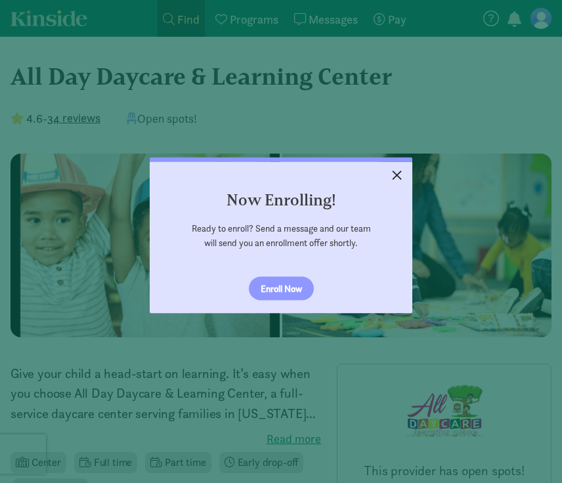
click at [402, 175] on link "×" at bounding box center [396, 174] width 23 height 24
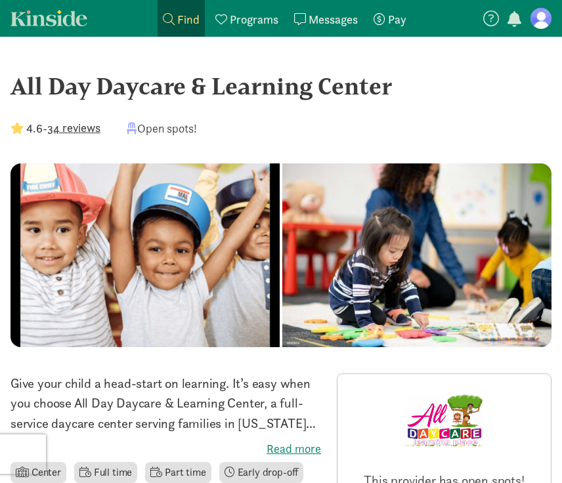
click at [68, 129] on button "34 reviews" at bounding box center [73, 128] width 53 height 18
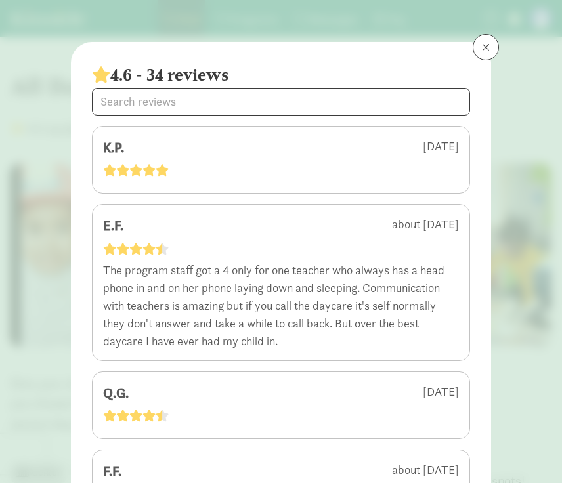
click at [480, 49] on button at bounding box center [485, 47] width 26 height 26
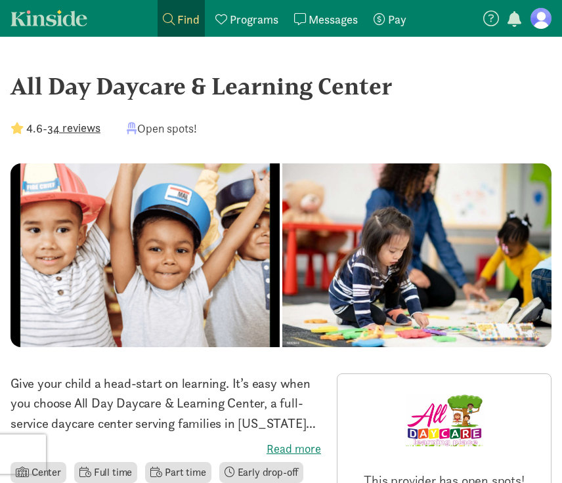
click at [185, 18] on span "Find" at bounding box center [188, 19] width 22 height 15
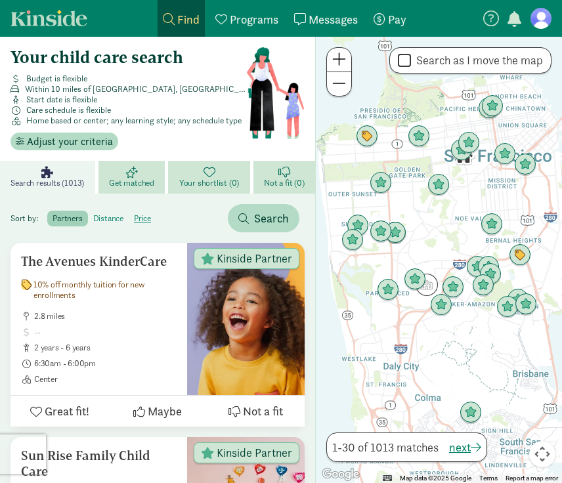
click at [129, 221] on label "distance" at bounding box center [143, 219] width 28 height 16
click at [93, 213] on input "distance" at bounding box center [93, 213] width 0 height 0
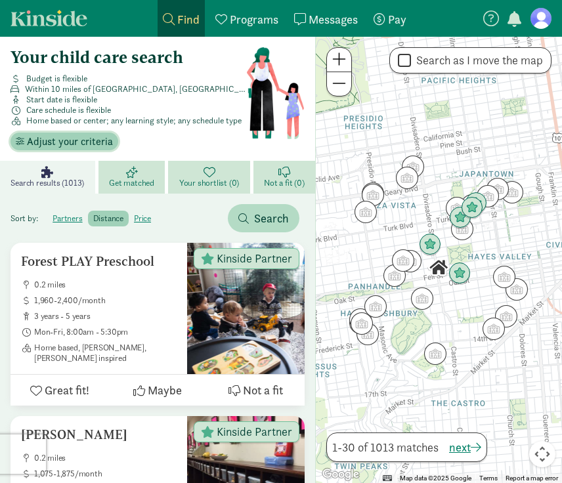
click at [79, 142] on span "Adjust your criteria" at bounding box center [70, 142] width 86 height 16
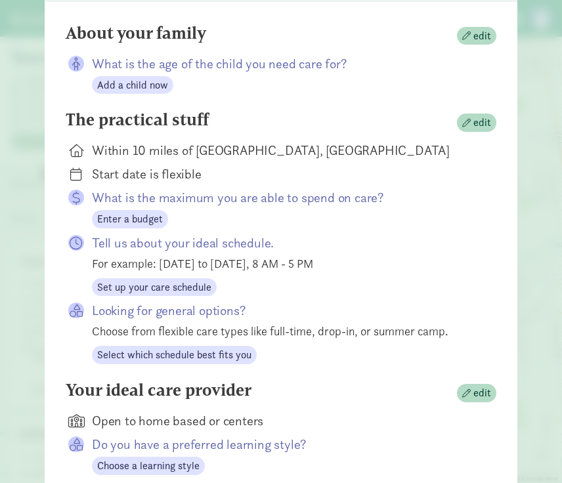
scroll to position [129, 0]
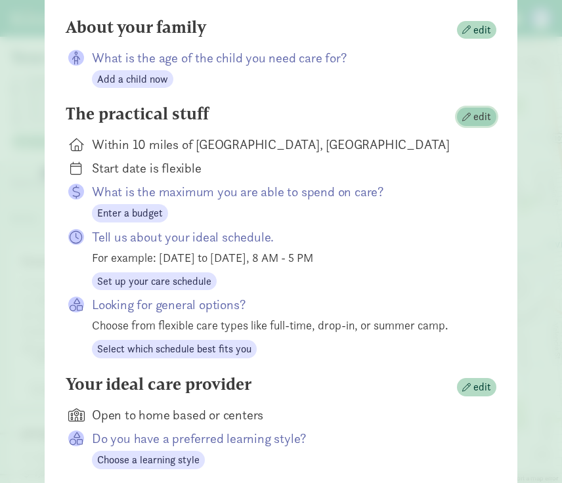
click at [473, 117] on span "edit" at bounding box center [476, 117] width 29 height 16
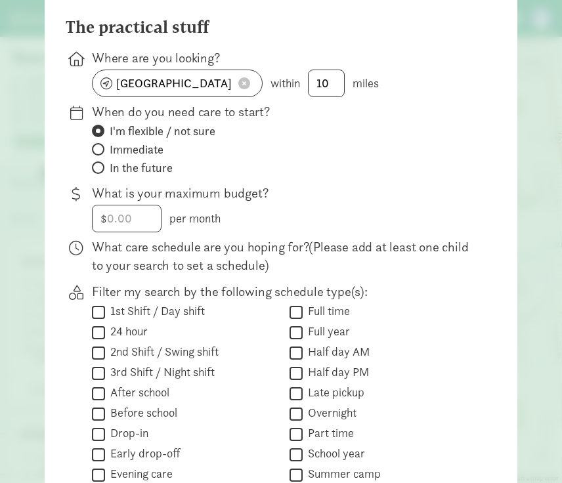
click at [242, 83] on span at bounding box center [244, 83] width 12 height 12
click at [143, 88] on input at bounding box center [177, 83] width 169 height 26
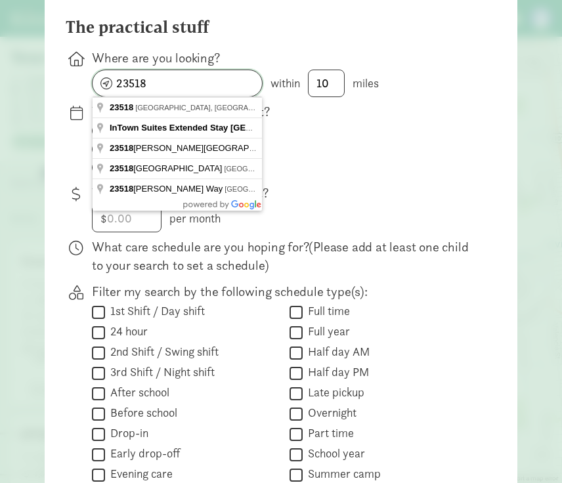
type input "23518"
click at [287, 160] on label "Immediate" at bounding box center [283, 168] width 383 height 16
click at [100, 145] on input "Immediate" at bounding box center [96, 149] width 9 height 9
radio input "true"
radio input "false"
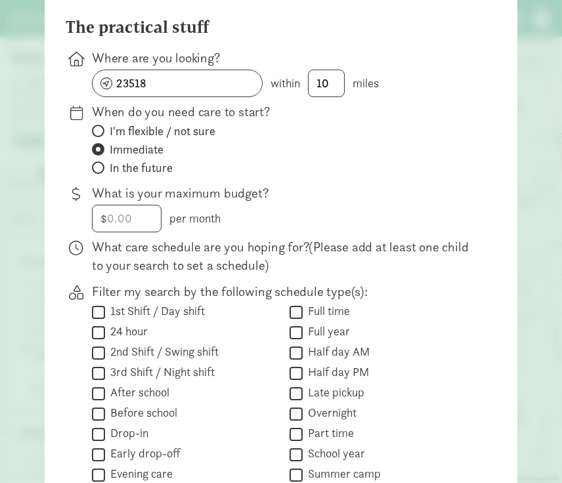
click at [144, 162] on span "In the future" at bounding box center [141, 168] width 63 height 16
click at [100, 163] on input "In the future" at bounding box center [96, 167] width 9 height 9
radio input "true"
radio input "false"
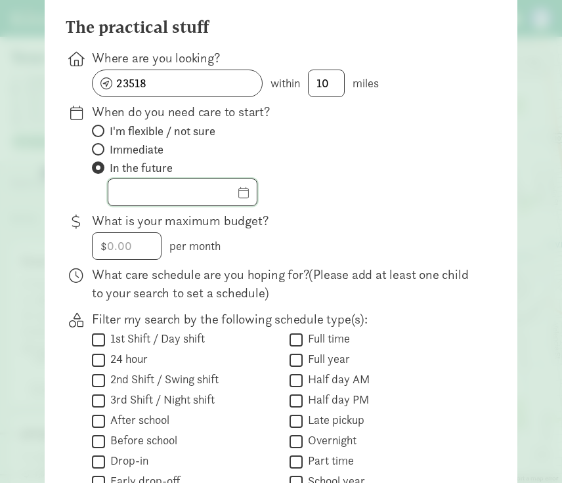
click at [240, 193] on input "text" at bounding box center [182, 192] width 148 height 26
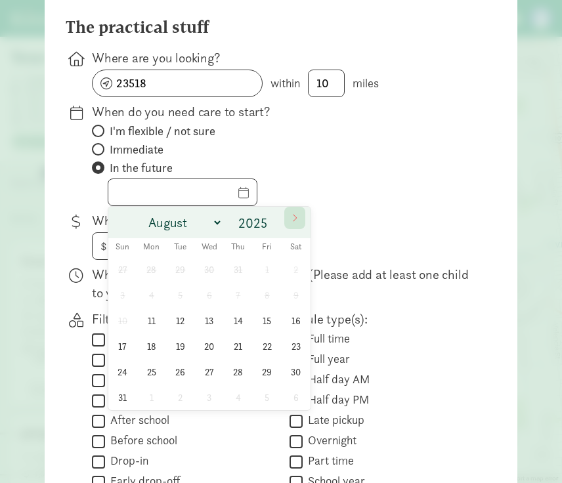
click at [295, 217] on icon at bounding box center [295, 217] width 8 height 9
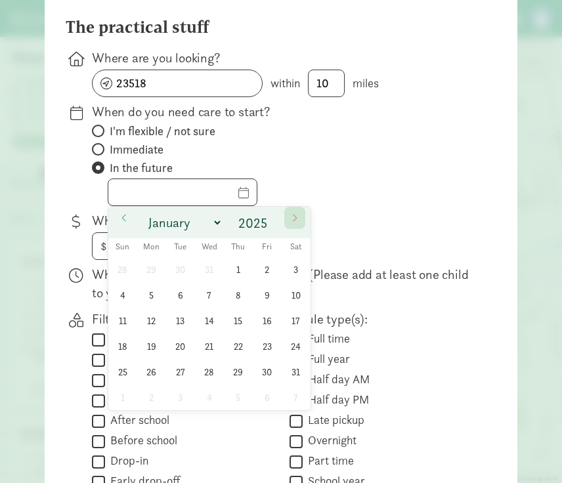
select select "0"
type input "2026"
click at [295, 217] on icon at bounding box center [295, 217] width 8 height 9
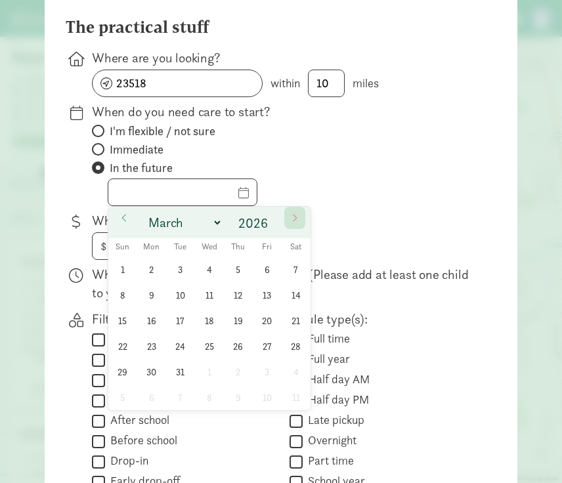
select select "3"
click at [146, 297] on span "6" at bounding box center [151, 295] width 26 height 26
type input "04/06/2026"
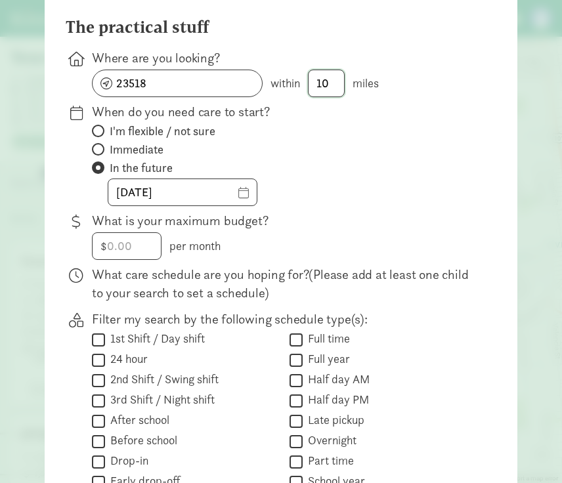
click at [335, 83] on input "10" at bounding box center [325, 83] width 35 height 26
type input "15"
click at [312, 167] on label "In the future" at bounding box center [283, 168] width 383 height 16
click at [100, 167] on input "In the future" at bounding box center [96, 167] width 9 height 9
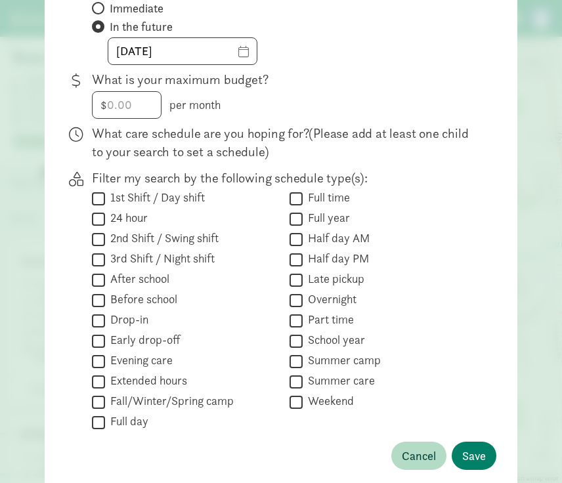
scroll to position [271, 0]
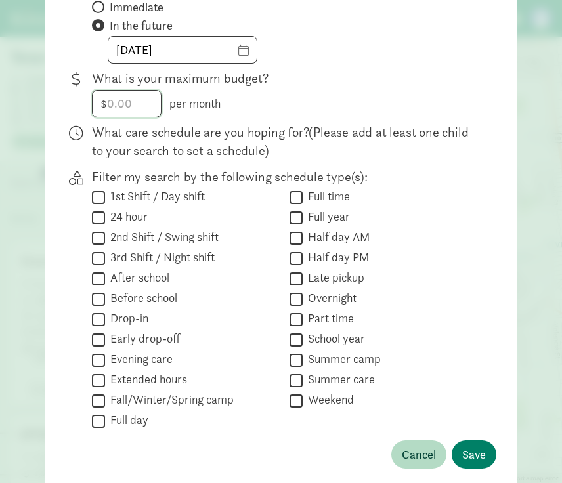
click at [138, 98] on input "number" at bounding box center [127, 104] width 68 height 26
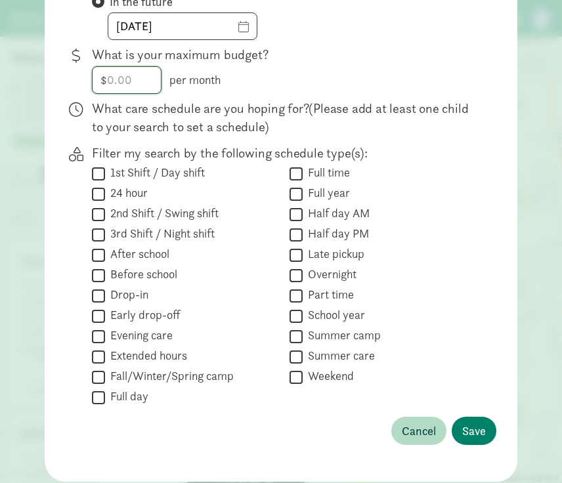
scroll to position [297, 0]
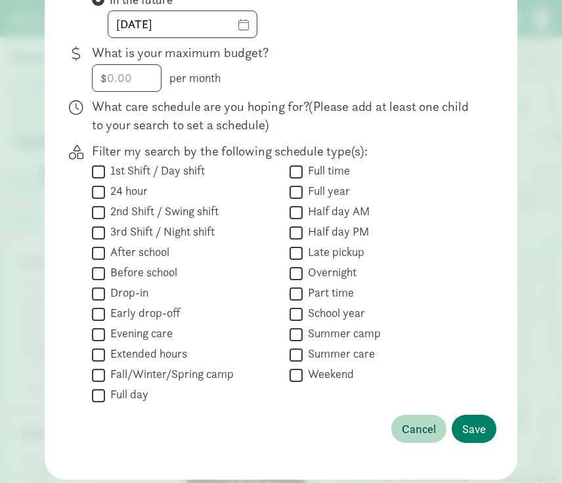
click at [295, 297] on input "Part time" at bounding box center [295, 294] width 13 height 18
checkbox input "true"
click at [298, 215] on input "Half day AM" at bounding box center [295, 212] width 13 height 18
checkbox input "true"
click at [294, 232] on input "Half day PM" at bounding box center [295, 233] width 13 height 18
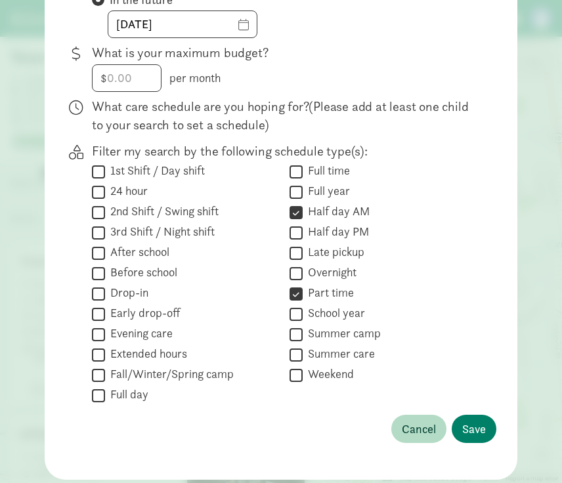
checkbox input "true"
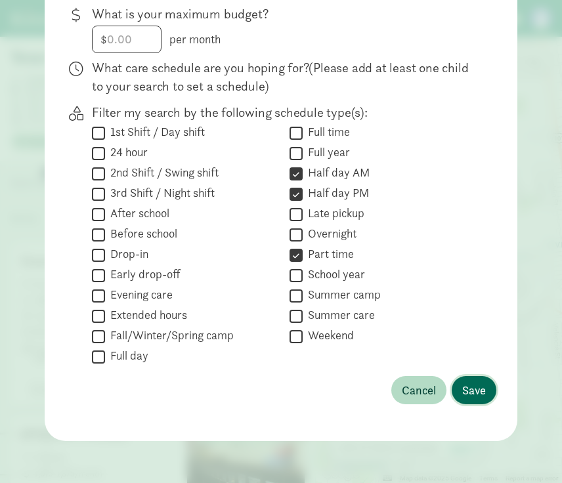
click at [476, 395] on span "Save" at bounding box center [474, 390] width 24 height 18
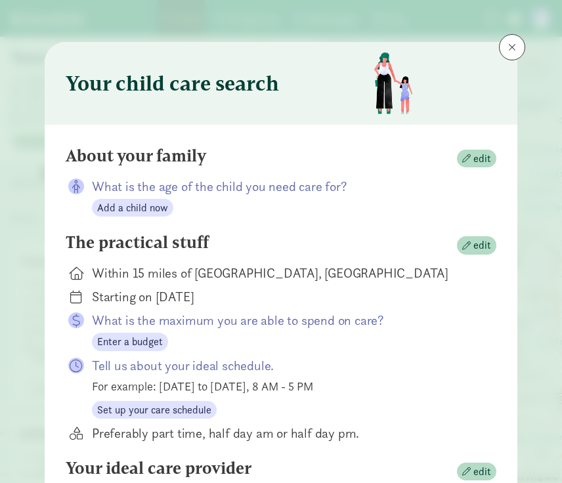
scroll to position [0, 0]
click at [466, 160] on span "button" at bounding box center [466, 158] width 9 height 9
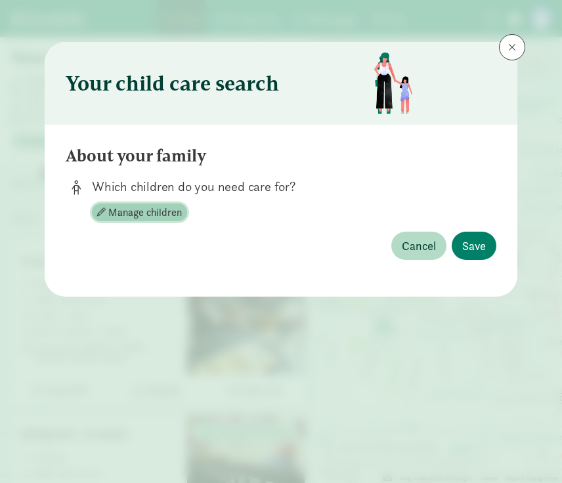
click at [156, 216] on span "Manage children" at bounding box center [144, 213] width 73 height 16
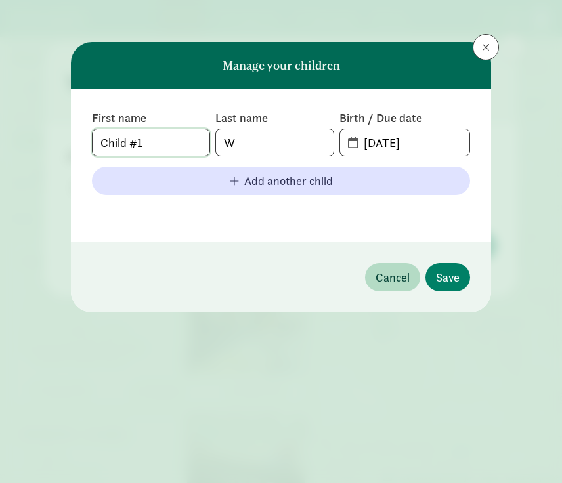
drag, startPoint x: 184, startPoint y: 140, endPoint x: 70, endPoint y: 140, distance: 114.2
click at [70, 140] on div "Manage your children First name Child #1 Last name W Birth / Due date 08-10-202…" at bounding box center [281, 241] width 562 height 483
click at [265, 137] on input "W" at bounding box center [274, 142] width 117 height 26
click at [390, 142] on input "08-10-2025" at bounding box center [413, 142] width 114 height 26
click at [427, 144] on input "08-10-2025" at bounding box center [413, 142] width 114 height 26
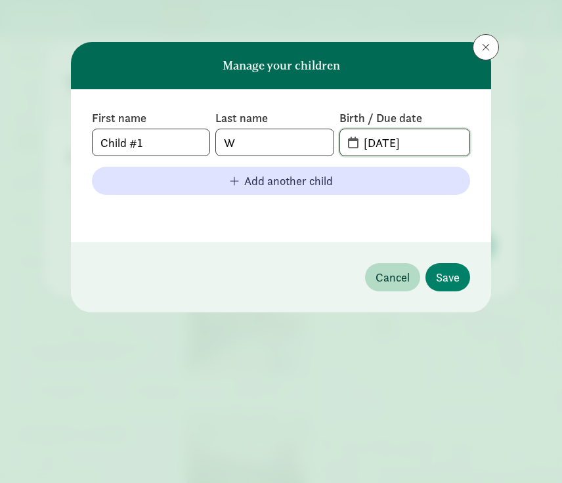
drag, startPoint x: 427, startPoint y: 144, endPoint x: 340, endPoint y: 141, distance: 86.7
click at [340, 141] on span "08-10-2025" at bounding box center [404, 142] width 129 height 26
type input "02-21-2026"
click at [447, 272] on span "Save" at bounding box center [448, 277] width 24 height 18
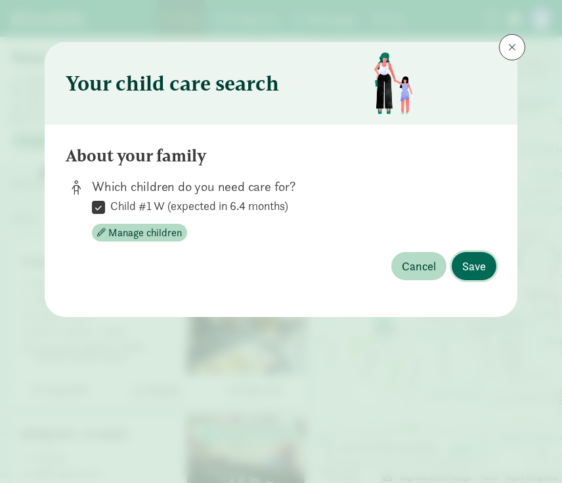
click at [467, 272] on span "Save" at bounding box center [474, 266] width 24 height 18
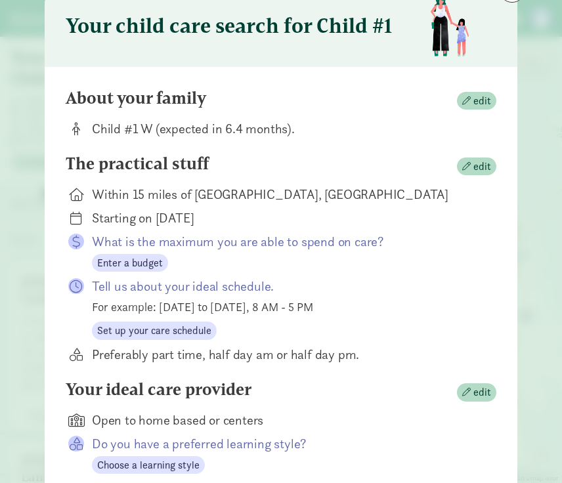
scroll to position [59, 0]
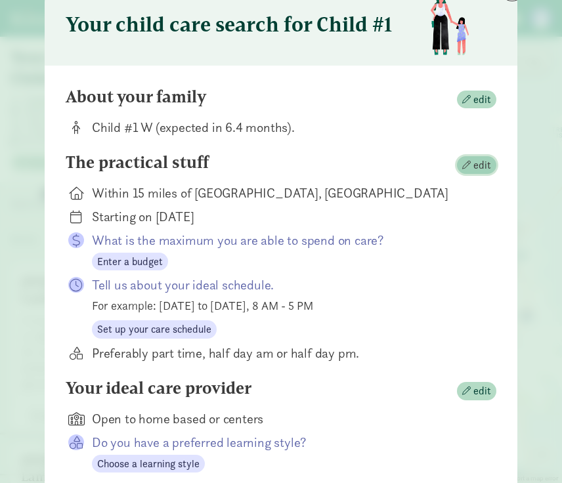
click at [474, 162] on span "edit" at bounding box center [482, 165] width 18 height 16
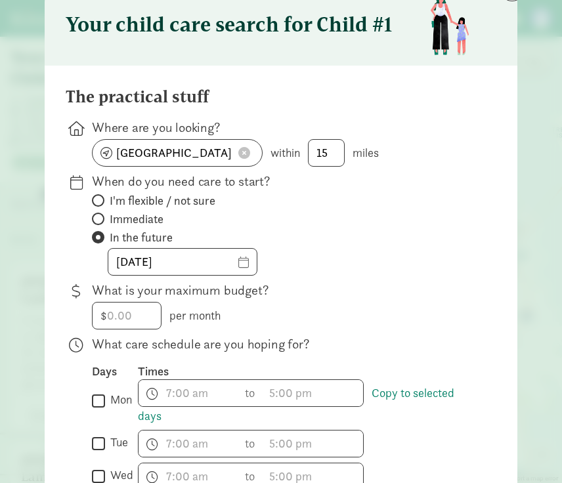
click at [247, 154] on span at bounding box center [244, 153] width 12 height 12
click at [169, 156] on input at bounding box center [177, 153] width 169 height 26
type input "9424 26th Bay St, Norfolk, VA 23518, USA"
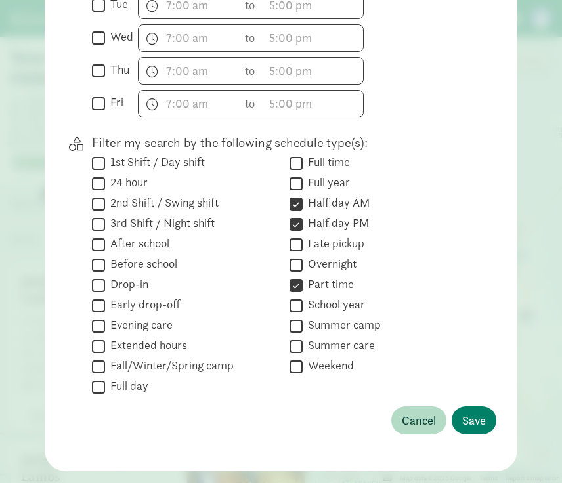
scroll to position [498, 0]
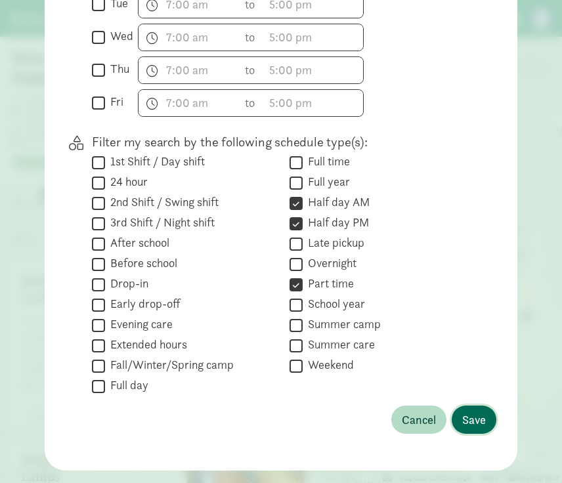
click at [476, 422] on span "Save" at bounding box center [474, 420] width 24 height 18
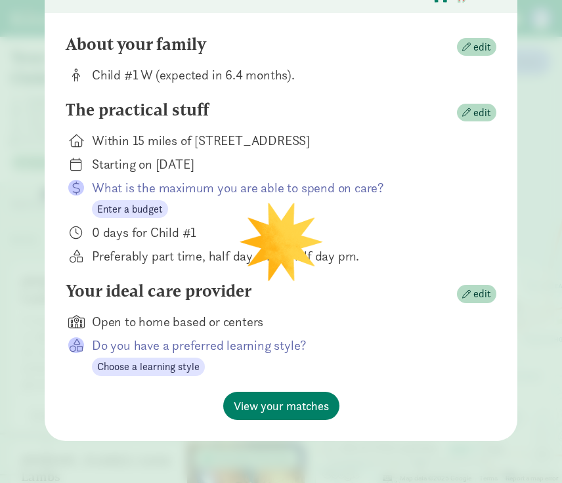
scroll to position [111, 0]
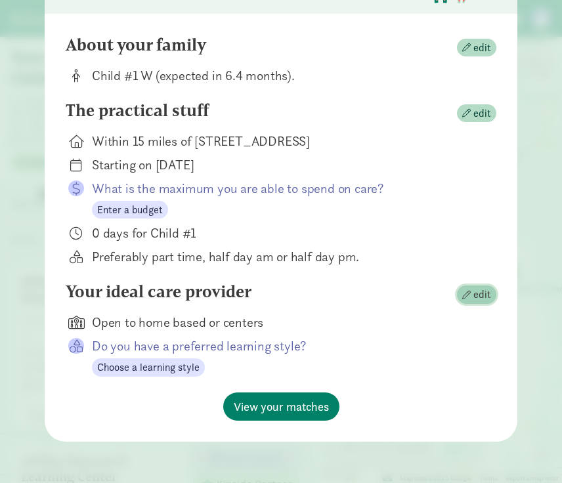
click at [472, 291] on span "edit" at bounding box center [476, 295] width 29 height 16
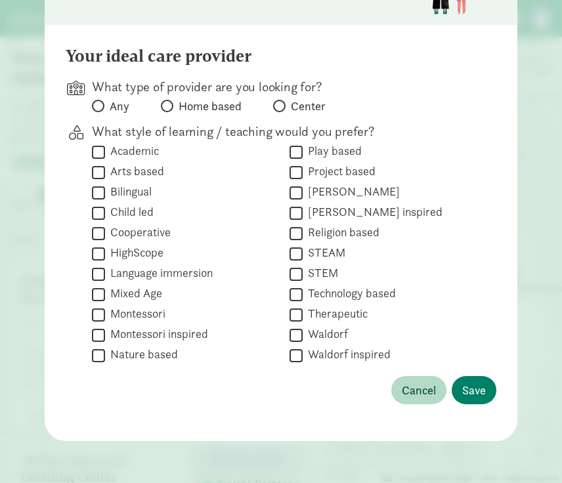
scroll to position [100, 0]
click at [161, 104] on label "Any" at bounding box center [201, 106] width 81 height 16
click at [100, 104] on input "Any" at bounding box center [96, 106] width 9 height 9
radio input "true"
click at [463, 394] on span "Save" at bounding box center [474, 390] width 24 height 18
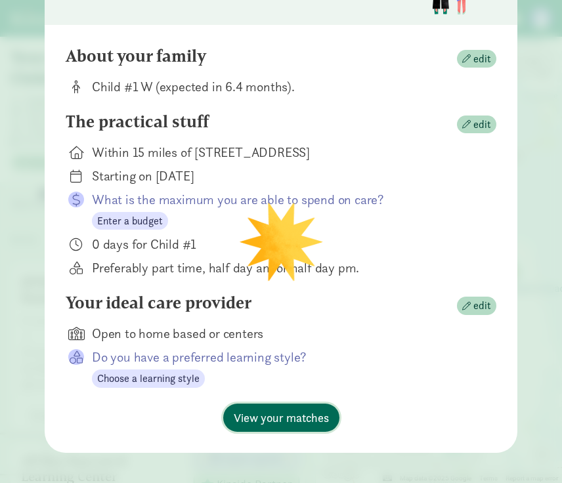
click at [295, 417] on span "View your matches" at bounding box center [281, 418] width 95 height 18
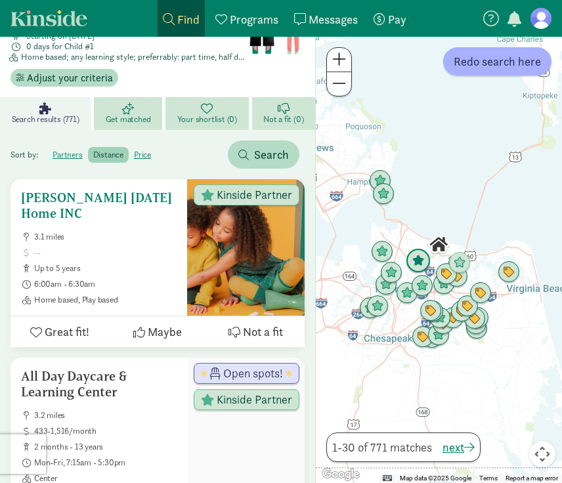
scroll to position [86, 0]
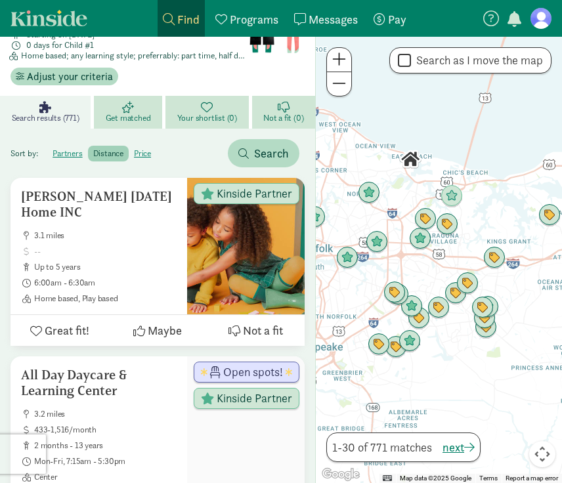
drag, startPoint x: 448, startPoint y: 163, endPoint x: 506, endPoint y: 188, distance: 63.5
click at [506, 188] on div at bounding box center [439, 260] width 246 height 446
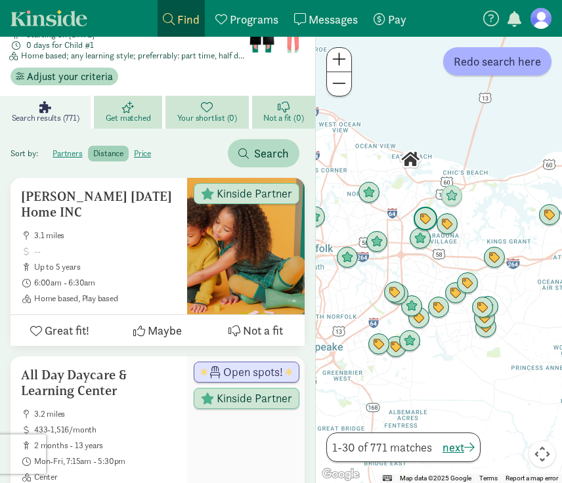
click at [423, 222] on img "Click to see details" at bounding box center [425, 219] width 25 height 25
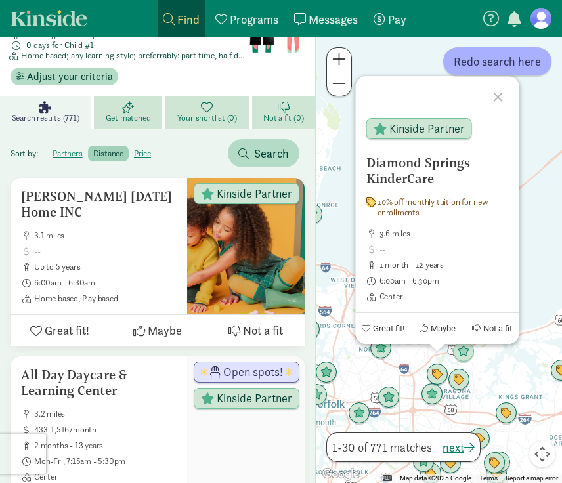
click at [497, 96] on div at bounding box center [499, 95] width 38 height 38
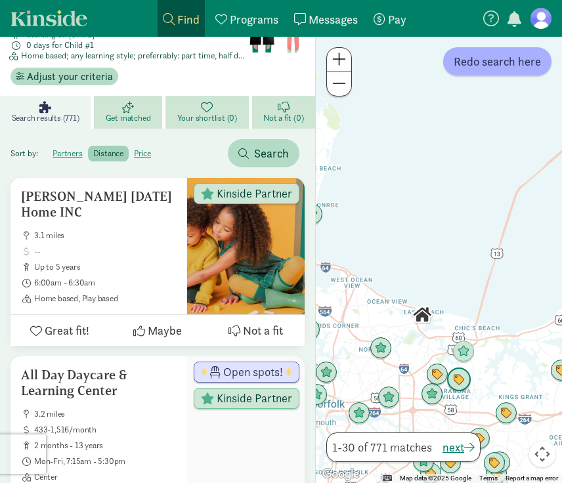
click at [461, 378] on img "Click to see details" at bounding box center [458, 379] width 25 height 25
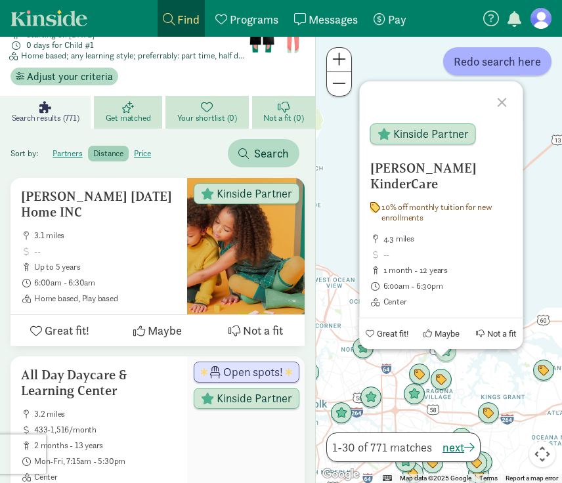
click at [501, 115] on div at bounding box center [503, 100] width 38 height 38
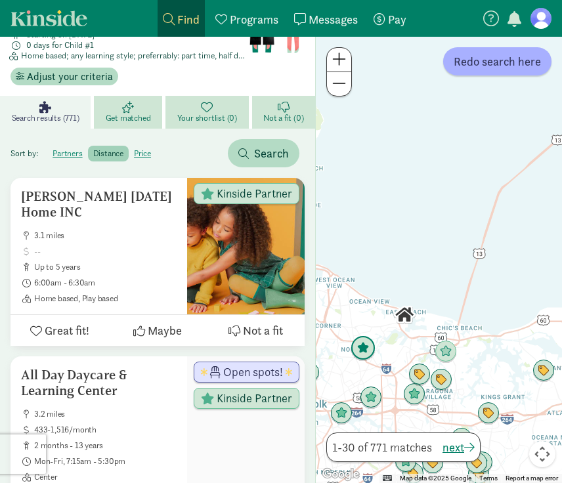
click at [368, 350] on img "Click to see details" at bounding box center [362, 348] width 25 height 25
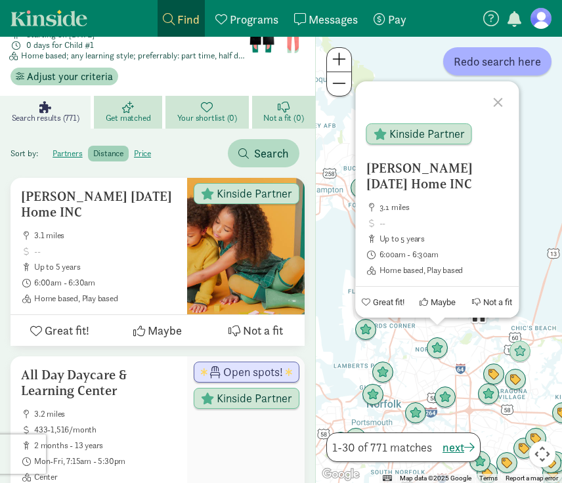
click at [496, 99] on div at bounding box center [499, 100] width 38 height 38
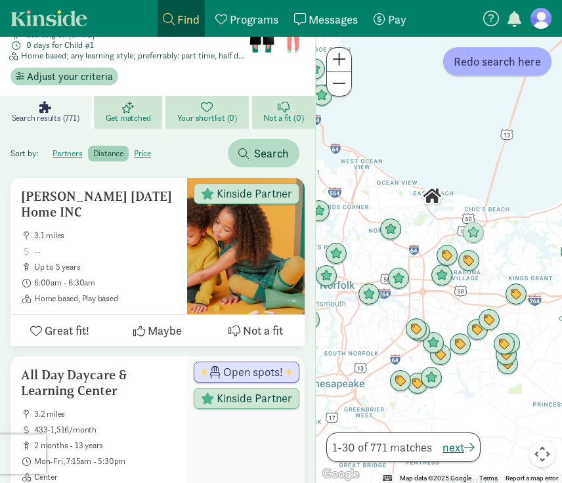
drag, startPoint x: 474, startPoint y: 337, endPoint x: 427, endPoint y: 215, distance: 130.9
click at [427, 215] on div at bounding box center [439, 260] width 246 height 446
click at [446, 256] on img "Click to see details" at bounding box center [446, 255] width 25 height 25
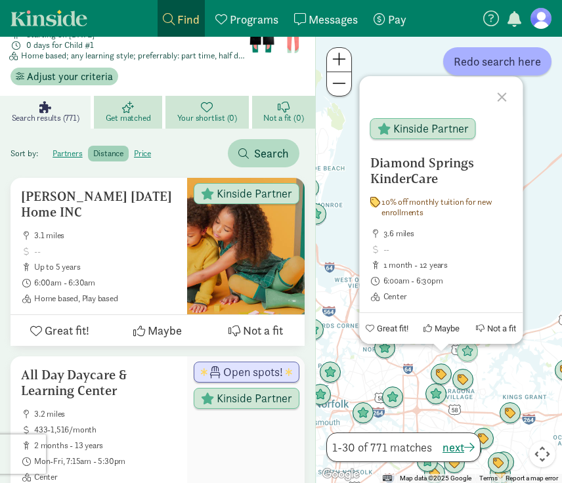
click at [502, 93] on div at bounding box center [503, 95] width 38 height 38
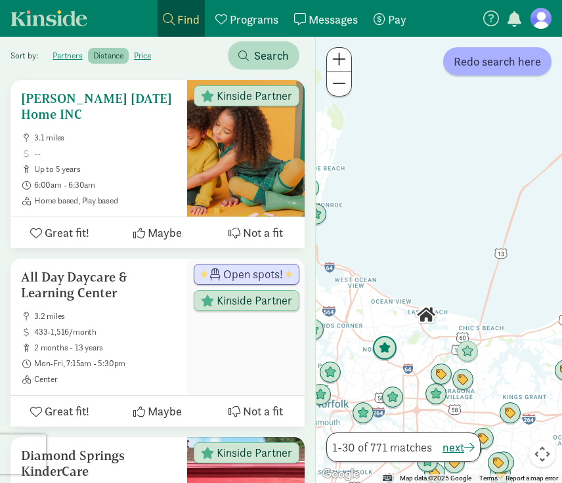
scroll to position [189, 0]
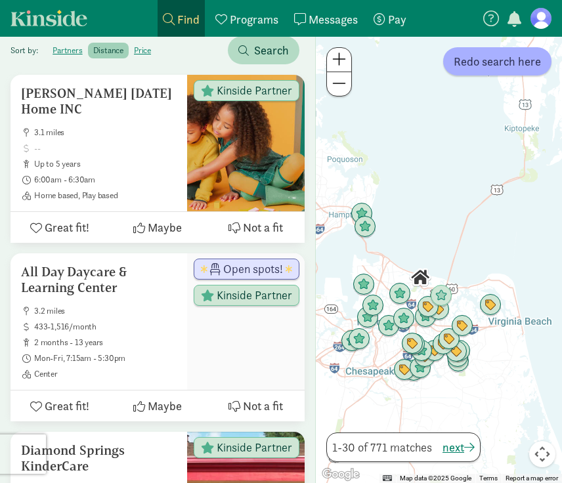
drag, startPoint x: 400, startPoint y: 279, endPoint x: 426, endPoint y: 234, distance: 52.0
click at [426, 234] on div at bounding box center [439, 260] width 246 height 446
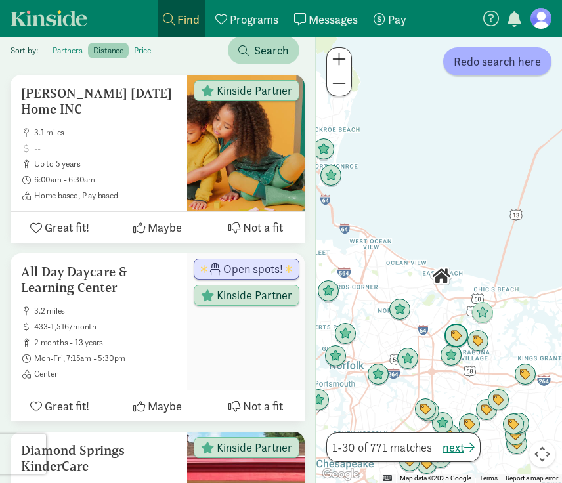
click at [451, 335] on img "Click to see details" at bounding box center [456, 336] width 25 height 25
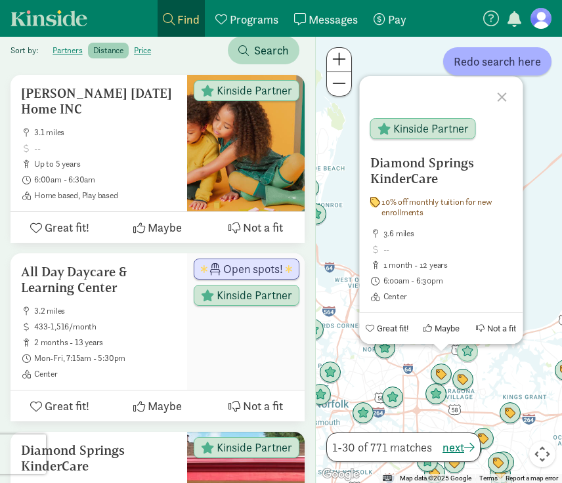
click at [499, 97] on div at bounding box center [503, 95] width 38 height 38
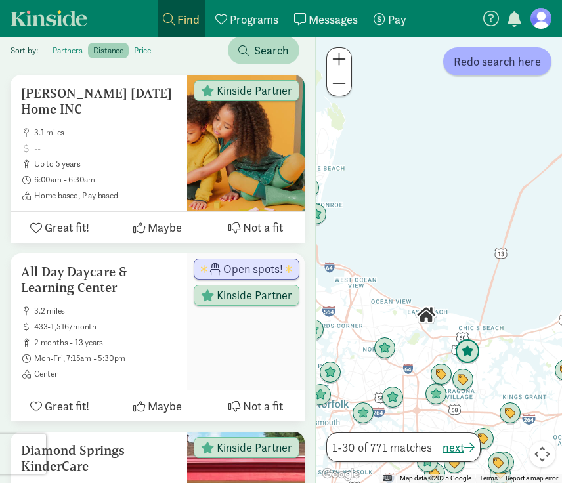
click at [469, 352] on img "Click to see details" at bounding box center [467, 351] width 25 height 25
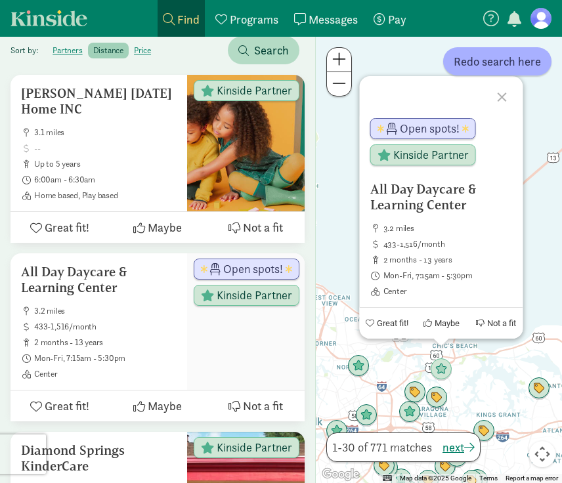
click at [501, 98] on div at bounding box center [503, 95] width 38 height 38
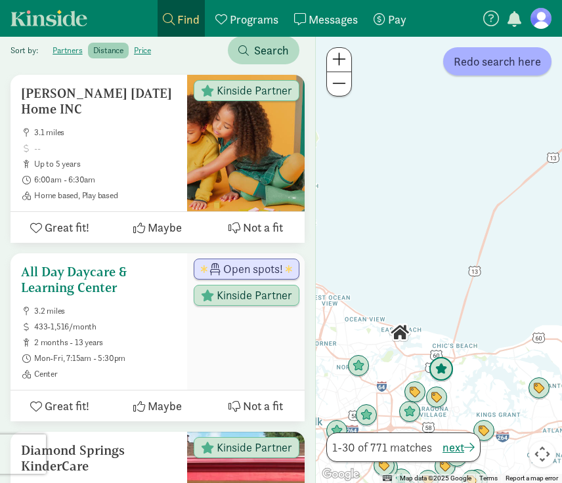
click at [136, 335] on ul "3.2 miles 433-1,516/month 2 months - 13 years Mon-Fri, 7:15am - 5:30pm Center" at bounding box center [99, 342] width 156 height 73
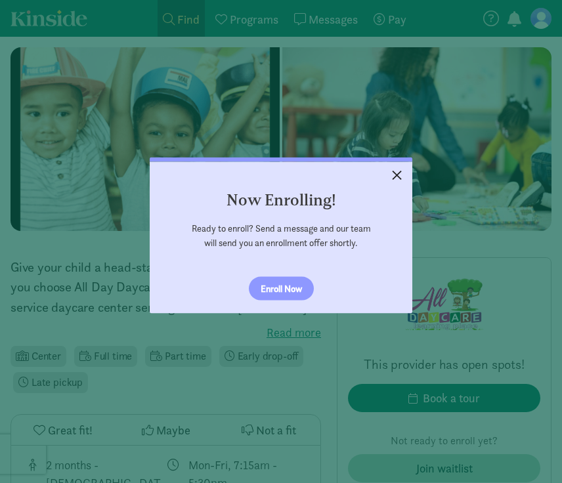
click at [393, 172] on link "×" at bounding box center [396, 174] width 23 height 24
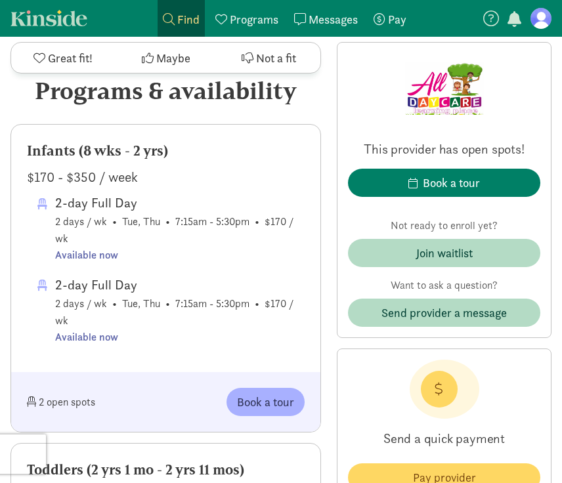
scroll to position [700, 0]
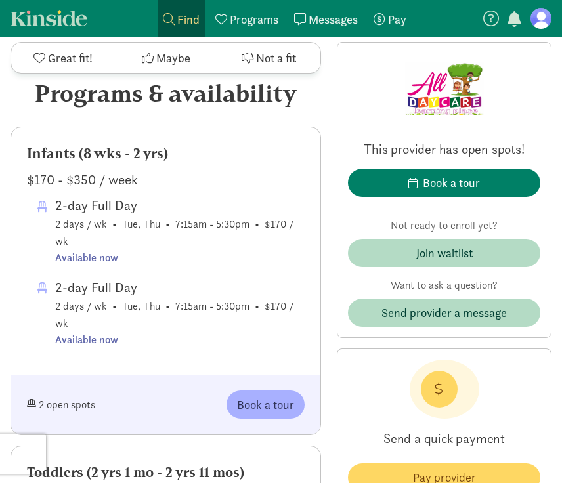
click at [56, 206] on span "2-day Full Day 2 days / wk • Tue, Thu • 7:15am - 5:30pm • $170 / wk Available n…" at bounding box center [179, 231] width 249 height 72
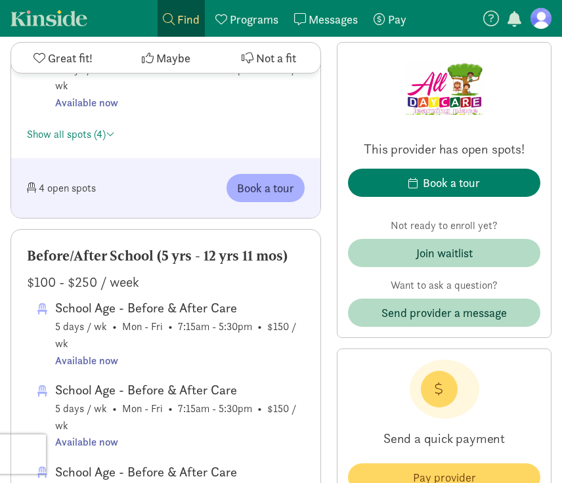
scroll to position [1437, 0]
